Goal: Task Accomplishment & Management: Manage account settings

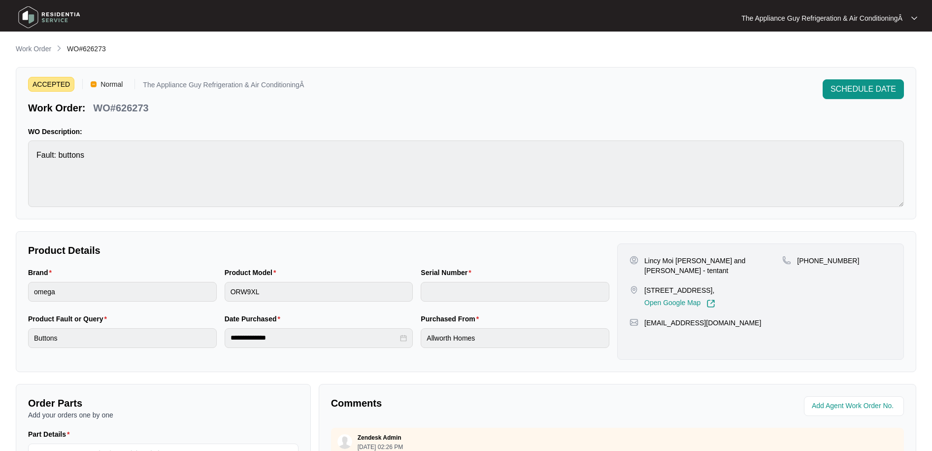
scroll to position [199, 0]
click at [39, 50] on p "Work Order" at bounding box center [33, 49] width 35 height 10
click at [53, 56] on div "**********" at bounding box center [466, 340] width 900 height 594
click at [44, 51] on p "Work Order" at bounding box center [33, 49] width 35 height 10
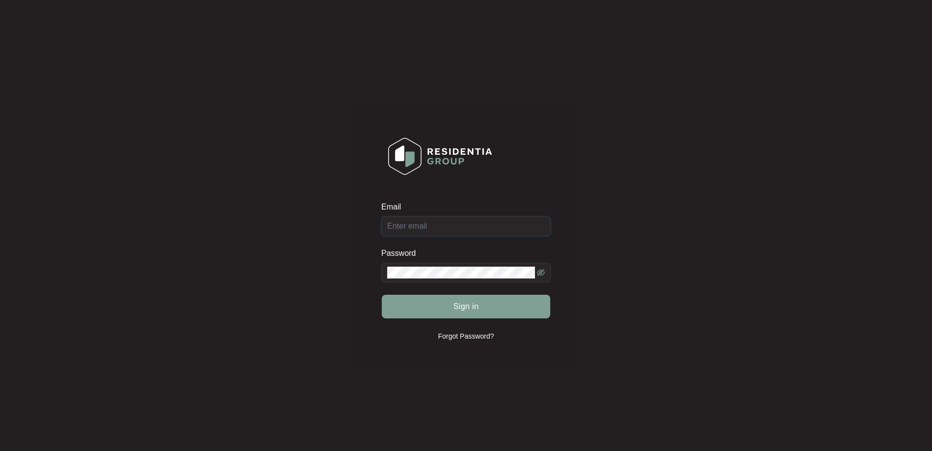
click at [444, 228] on input "Email" at bounding box center [465, 226] width 169 height 20
type input "[EMAIL_ADDRESS][DOMAIN_NAME]"
click at [450, 299] on button "Sign in" at bounding box center [466, 307] width 168 height 24
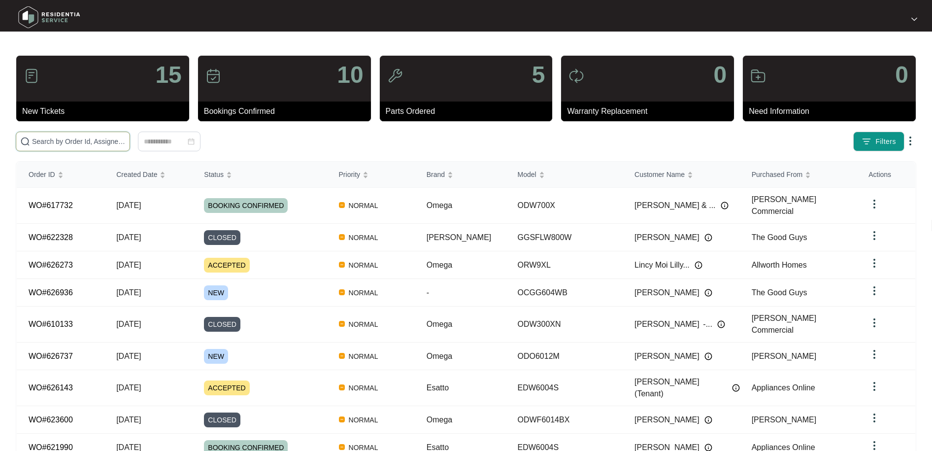
click at [68, 139] on input "text" at bounding box center [79, 141] width 94 height 11
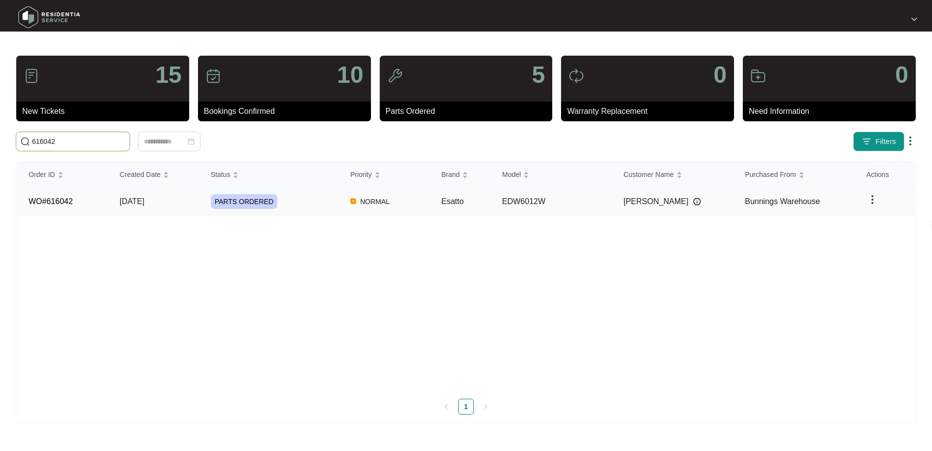
type input "616042"
click at [144, 199] on span "[DATE]" at bounding box center [132, 201] width 25 height 8
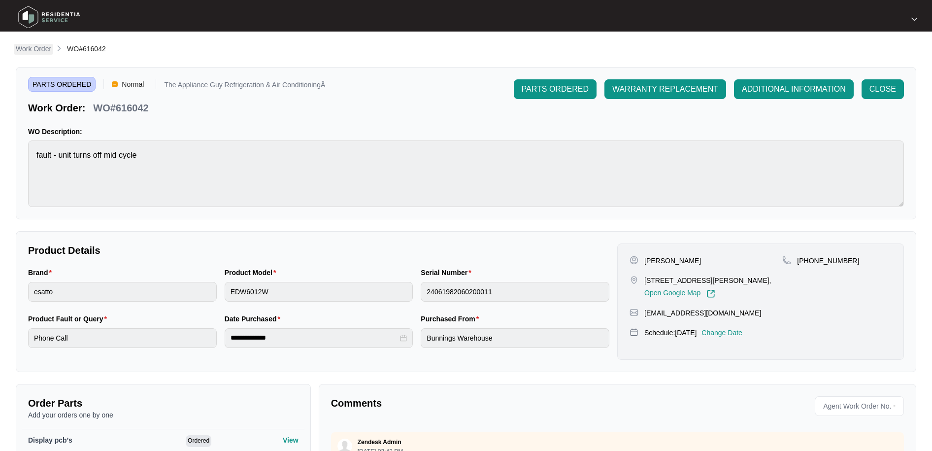
click at [37, 48] on p "Work Order" at bounding box center [33, 49] width 35 height 10
click at [42, 50] on p "Work Order" at bounding box center [33, 49] width 35 height 10
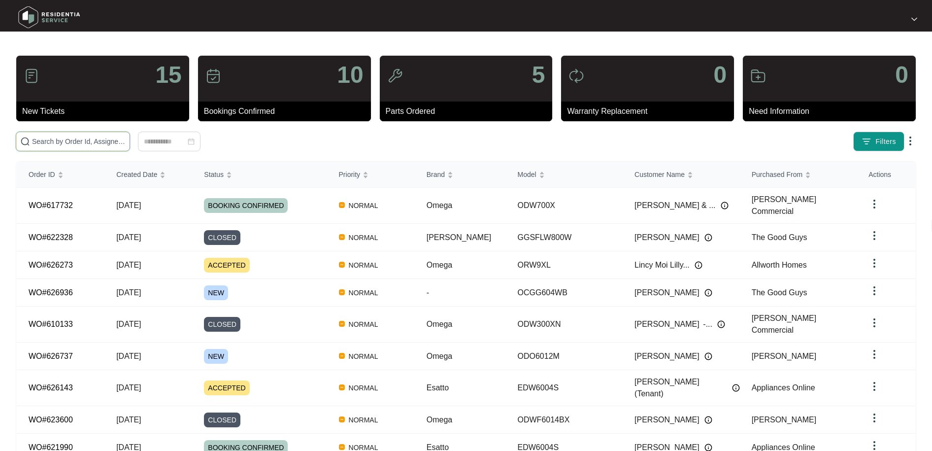
click at [69, 145] on input "text" at bounding box center [79, 141] width 94 height 11
click at [67, 145] on input "text" at bounding box center [79, 141] width 94 height 11
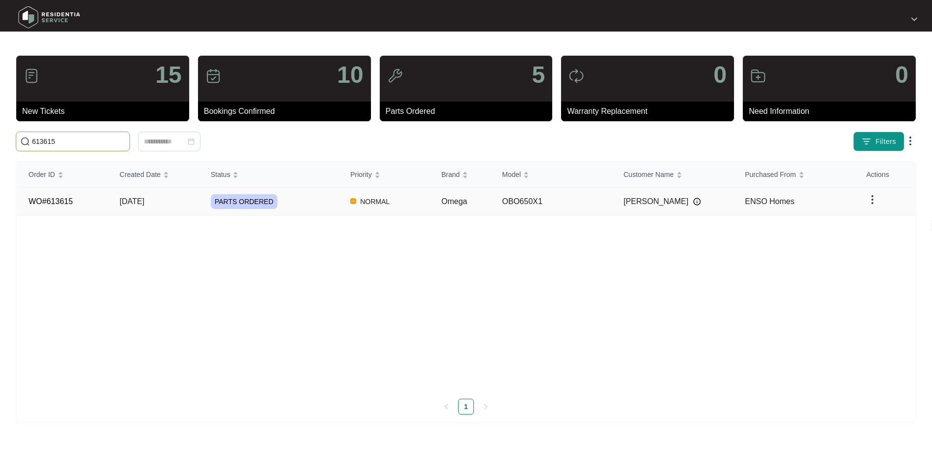
type input "613615"
click at [141, 199] on span "[DATE]" at bounding box center [132, 201] width 25 height 8
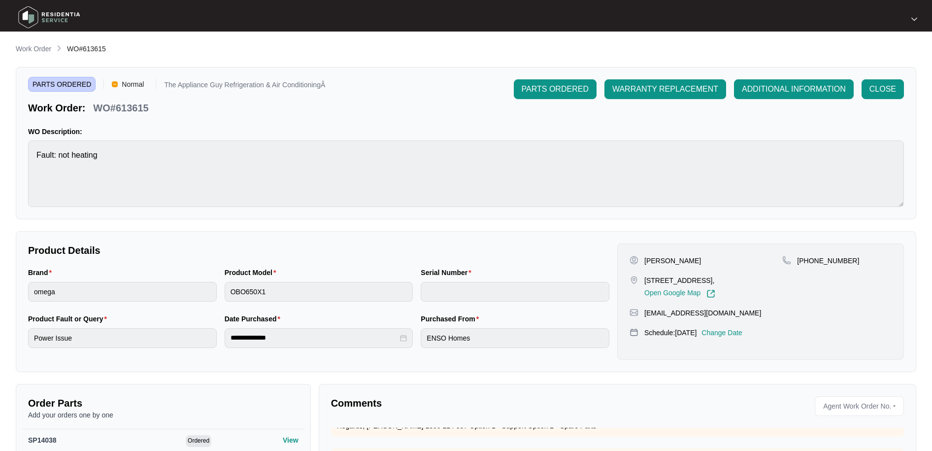
click at [27, 47] on p "Work Order" at bounding box center [33, 49] width 35 height 10
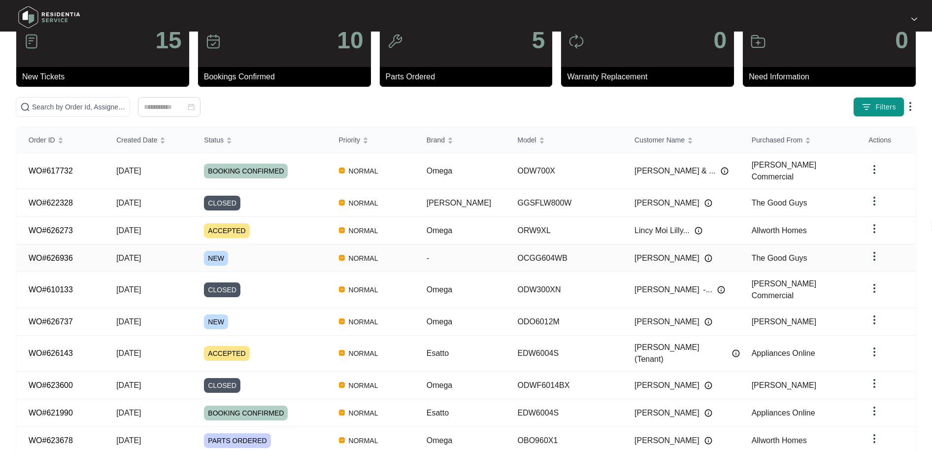
scroll to position [56, 0]
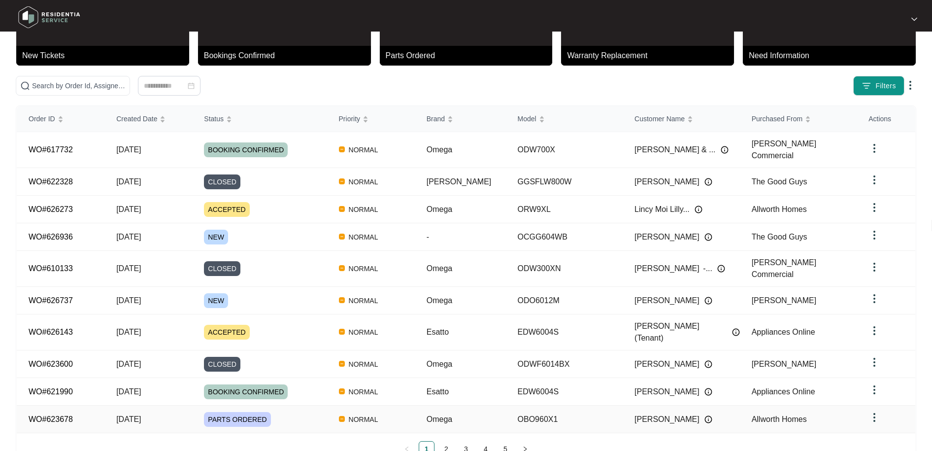
click at [167, 405] on td "[DATE]" at bounding box center [148, 419] width 88 height 28
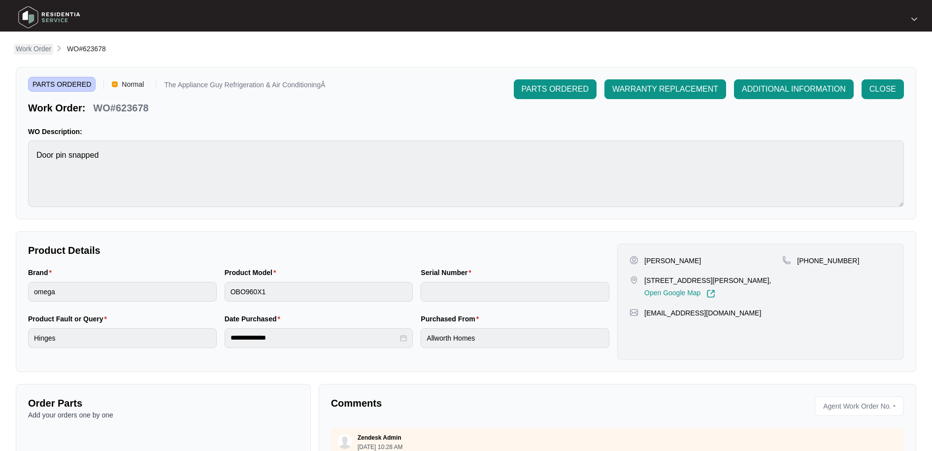
click at [39, 47] on p "Work Order" at bounding box center [33, 49] width 35 height 10
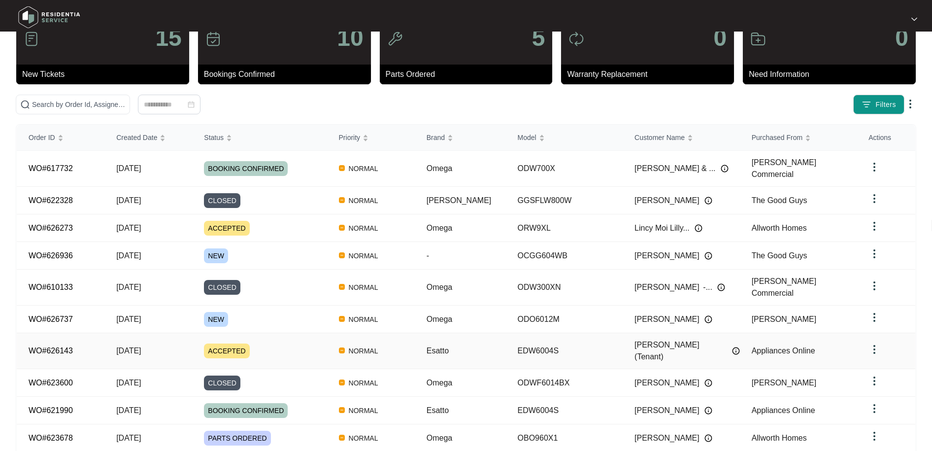
scroll to position [56, 0]
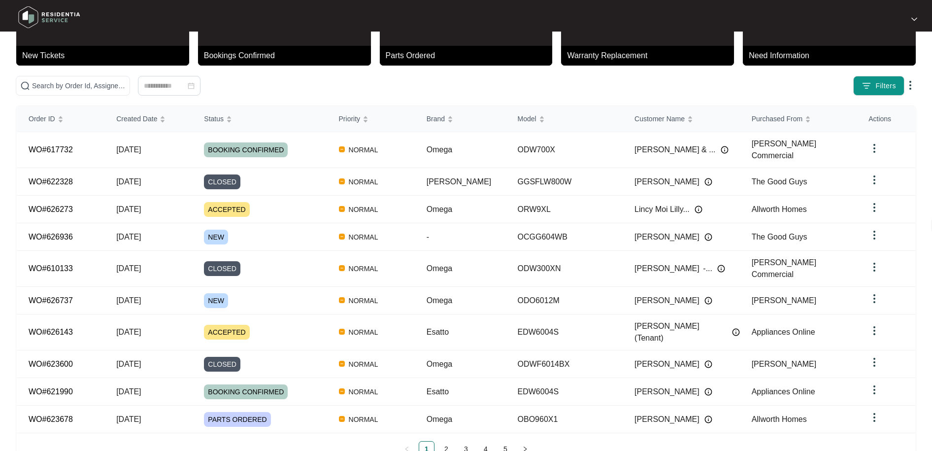
click at [444, 441] on link "2" at bounding box center [446, 448] width 15 height 15
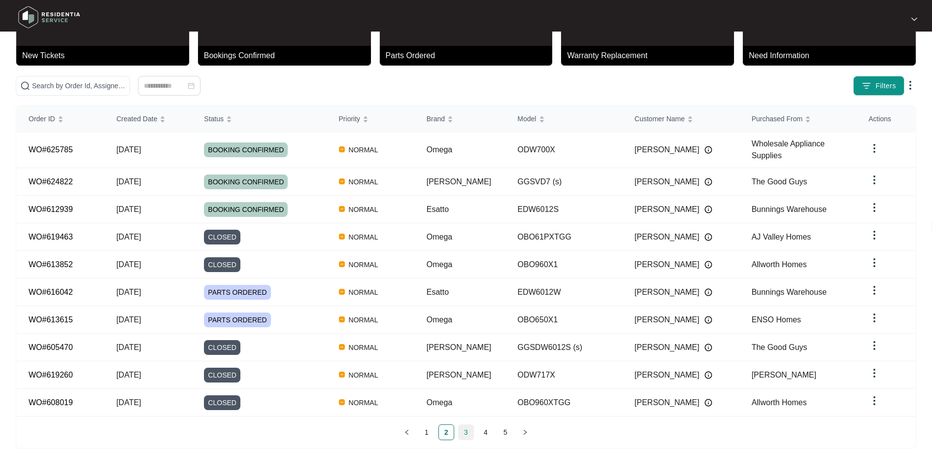
click at [466, 425] on link "3" at bounding box center [466, 432] width 15 height 15
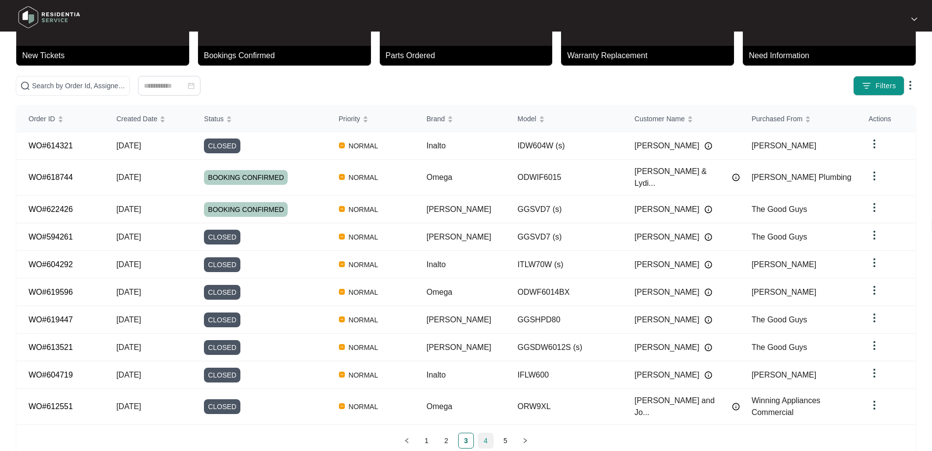
click at [484, 433] on link "4" at bounding box center [485, 440] width 15 height 15
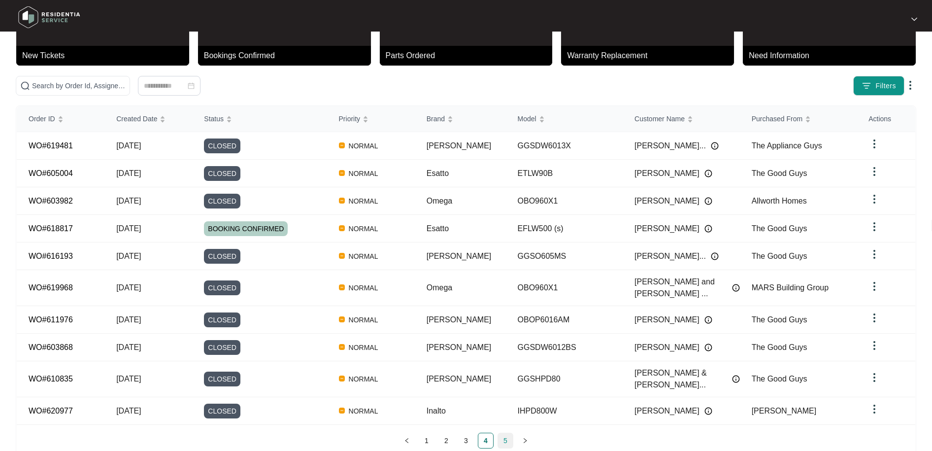
click at [503, 433] on link "5" at bounding box center [505, 440] width 15 height 15
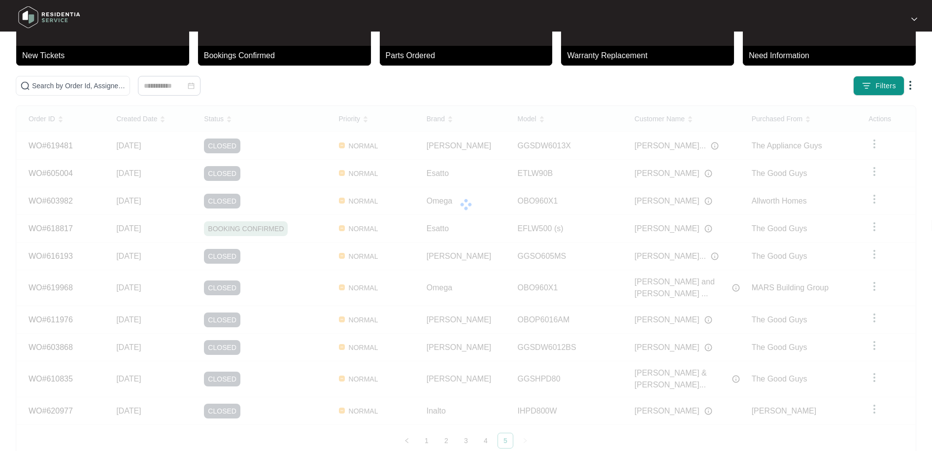
scroll to position [1, 0]
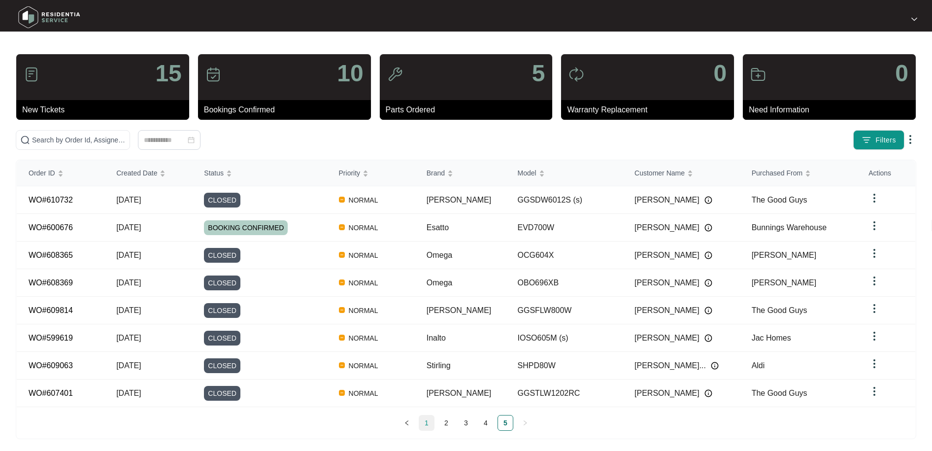
click at [429, 421] on link "1" at bounding box center [426, 422] width 15 height 15
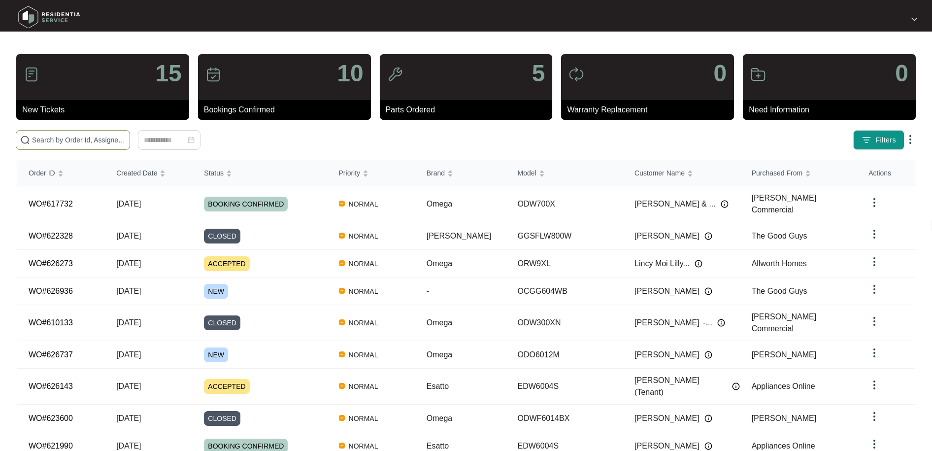
scroll to position [4, 0]
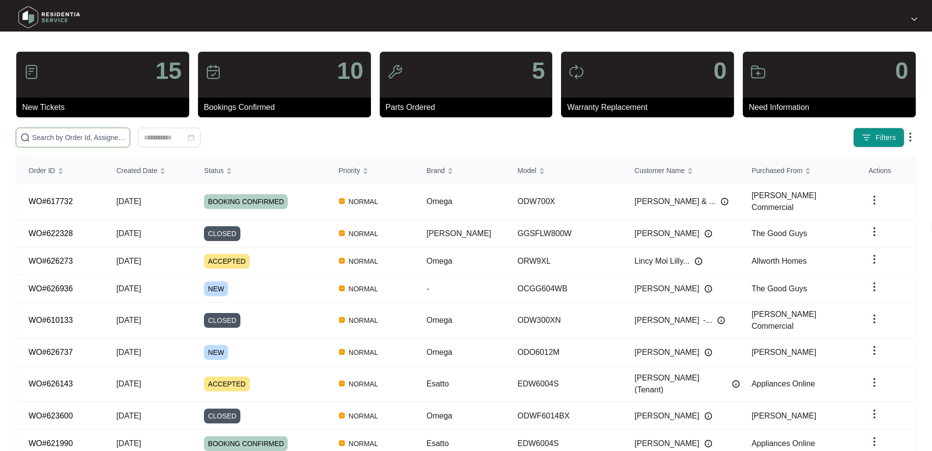
click at [53, 138] on input "text" at bounding box center [79, 137] width 94 height 11
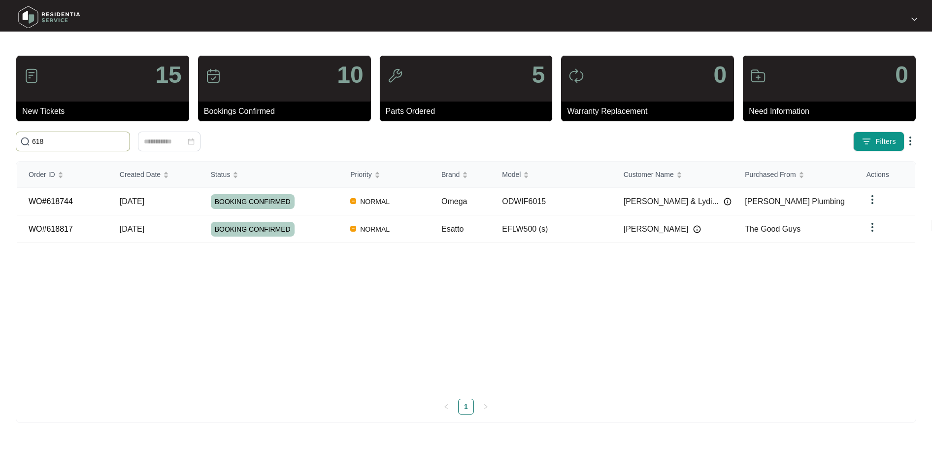
scroll to position [0, 0]
type input "618"
click at [120, 202] on span "[DATE]" at bounding box center [132, 201] width 25 height 8
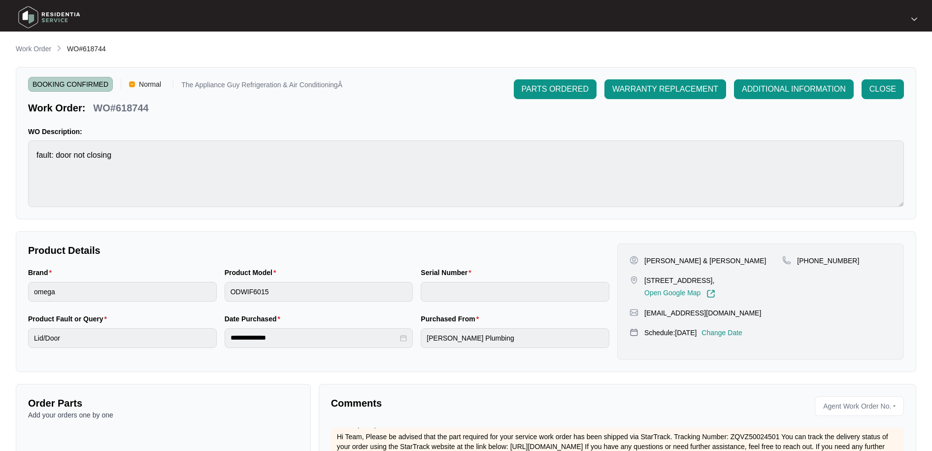
click at [41, 50] on p "Work Order" at bounding box center [33, 49] width 35 height 10
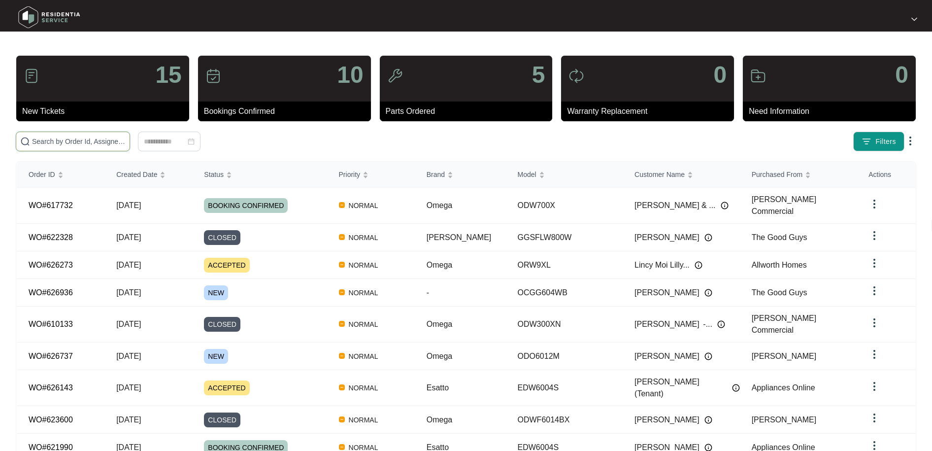
click at [100, 137] on input "text" at bounding box center [79, 141] width 94 height 11
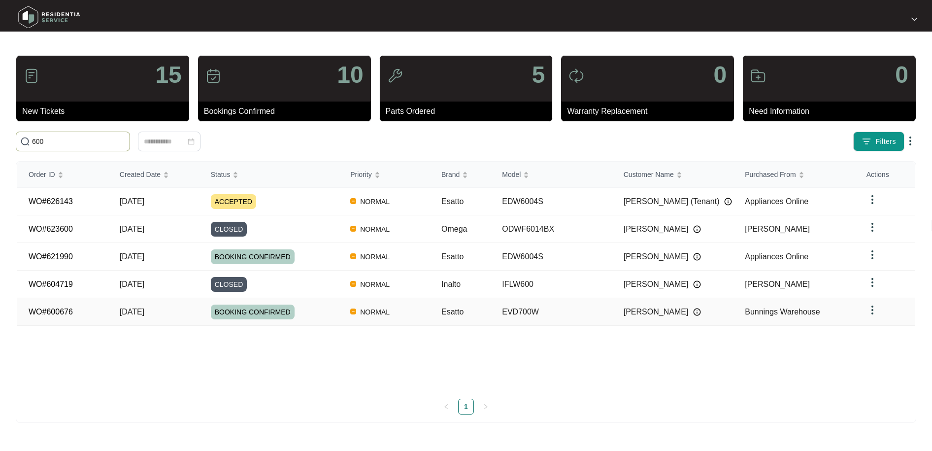
type input "600"
click at [111, 307] on td "[DATE]" at bounding box center [153, 312] width 91 height 28
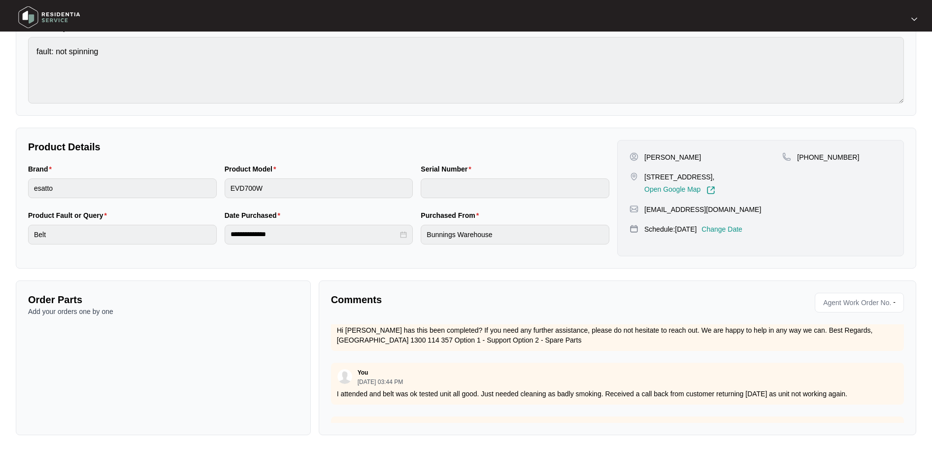
scroll to position [473, 0]
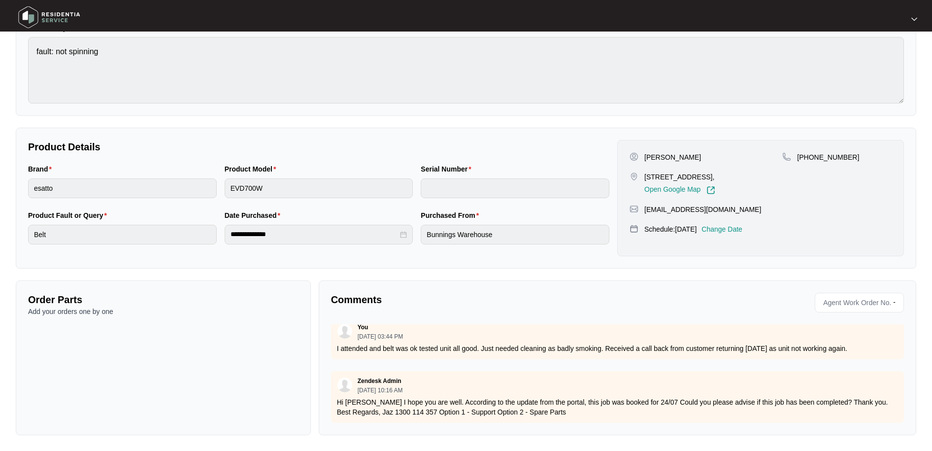
click at [377, 431] on div "Comments Agent Work Order No. - Zendesk Admin [DATE] 10:11 AM please see as att…" at bounding box center [618, 357] width 598 height 155
click at [378, 398] on p "Hi [PERSON_NAME] I hope you are well. According to the update from the portal, …" at bounding box center [617, 407] width 561 height 20
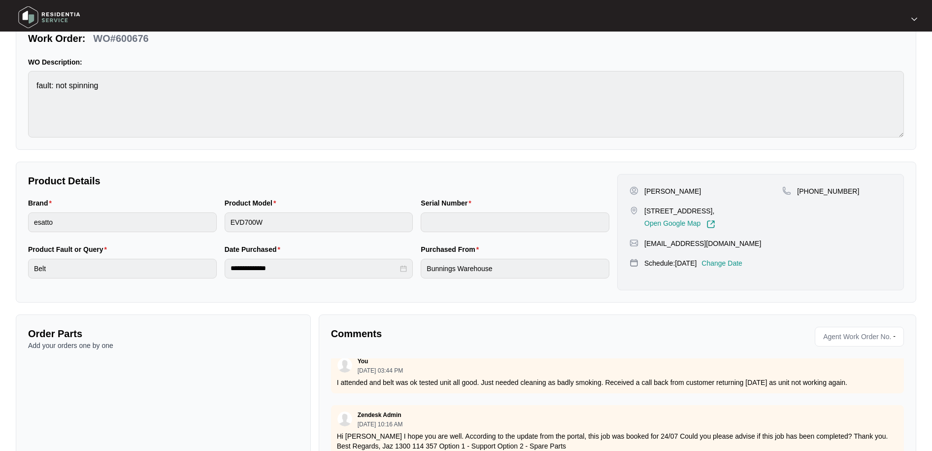
scroll to position [103, 0]
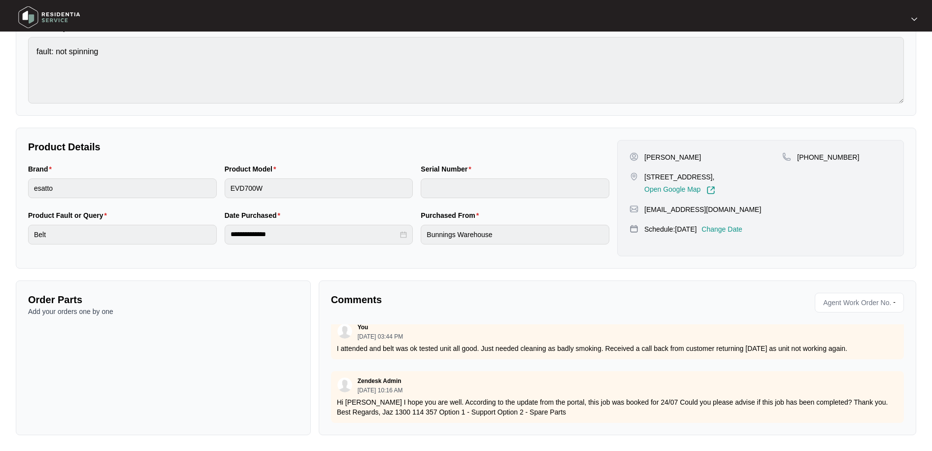
type input "540006030132275L00396"
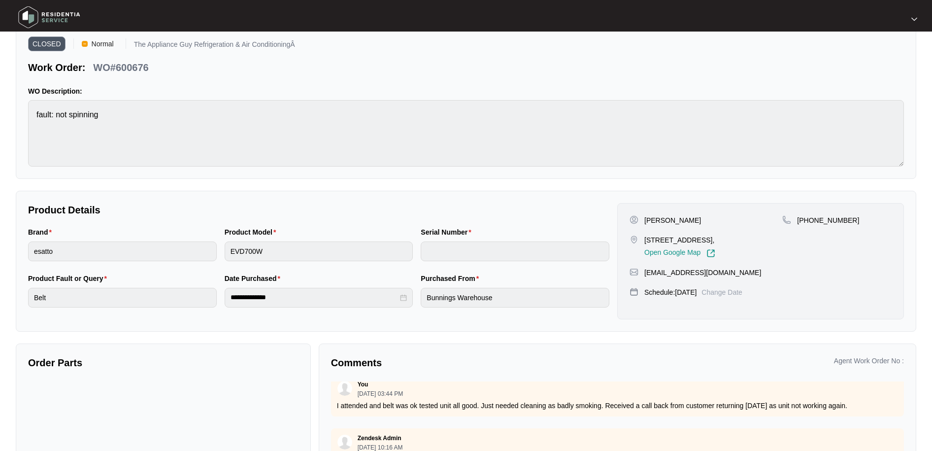
scroll to position [0, 0]
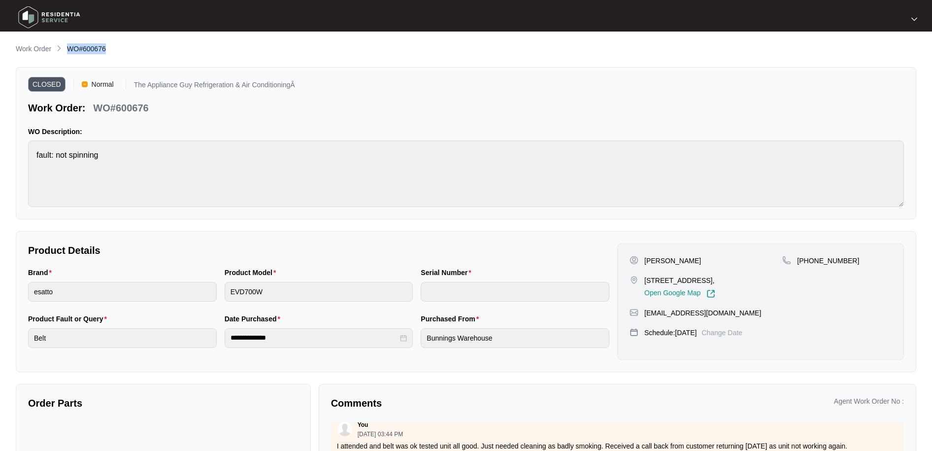
drag, startPoint x: 67, startPoint y: 48, endPoint x: 114, endPoint y: 50, distance: 46.4
click at [114, 50] on div "Work Order WO#600676" at bounding box center [466, 49] width 900 height 12
copy span "WO#600676"
drag, startPoint x: 648, startPoint y: 261, endPoint x: 708, endPoint y: 252, distance: 61.2
click at [708, 252] on div "[PERSON_NAME] [STREET_ADDRESS], Open Google Map [PHONE_NUMBER] [EMAIL_ADDRESS][…" at bounding box center [760, 301] width 287 height 116
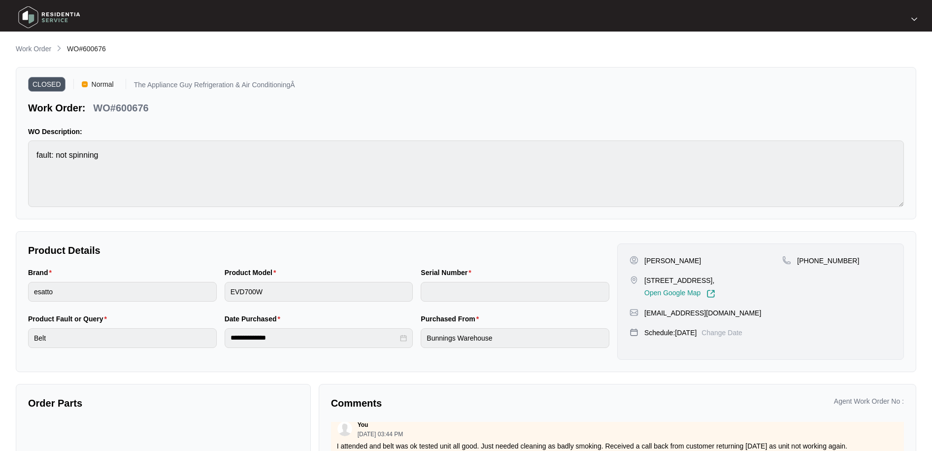
drag, startPoint x: 699, startPoint y: 257, endPoint x: 678, endPoint y: 258, distance: 20.7
click at [688, 257] on div "[PERSON_NAME]" at bounding box center [706, 261] width 153 height 10
drag, startPoint x: 645, startPoint y: 260, endPoint x: 697, endPoint y: 260, distance: 51.2
click at [697, 260] on div "[PERSON_NAME]" at bounding box center [706, 261] width 153 height 10
copy p "[PERSON_NAME]"
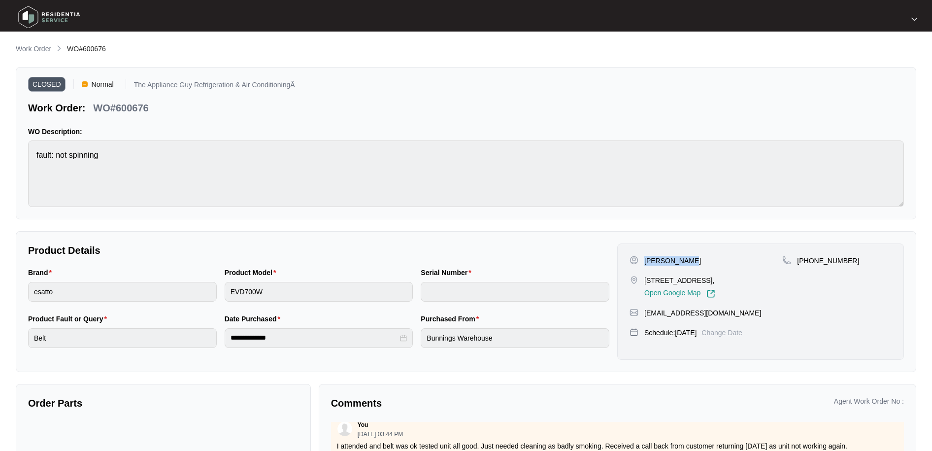
drag, startPoint x: 662, startPoint y: 280, endPoint x: 720, endPoint y: 280, distance: 58.6
click at [720, 280] on div "[STREET_ADDRESS], Open Google Map" at bounding box center [706, 286] width 153 height 23
copy p "[STREET_ADDRESS]"
